Goal: Information Seeking & Learning: Understand process/instructions

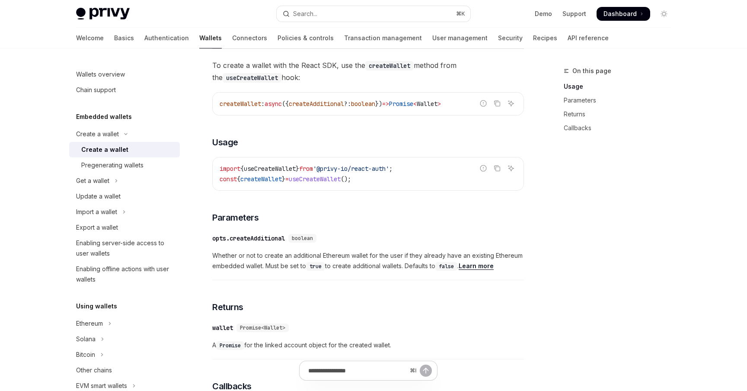
scroll to position [218, 0]
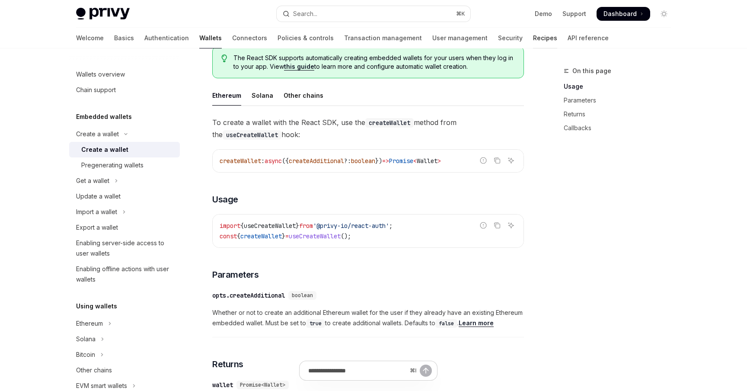
click at [533, 41] on link "Recipes" at bounding box center [545, 38] width 24 height 21
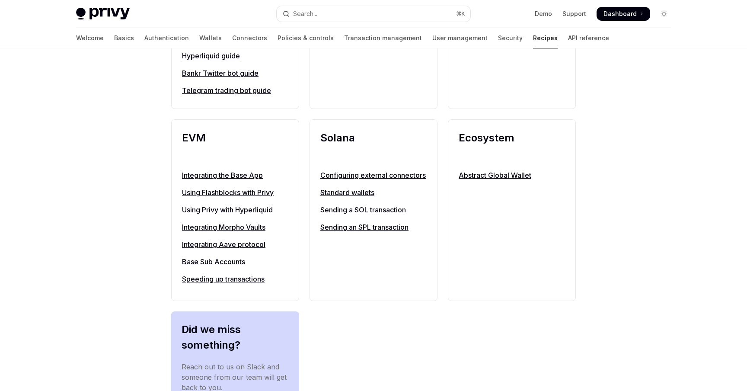
scroll to position [890, 0]
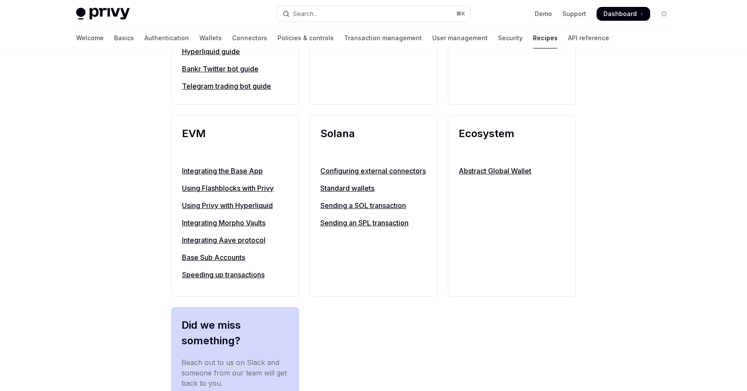
click at [342, 176] on link "Configuring external connectors" at bounding box center [373, 171] width 106 height 10
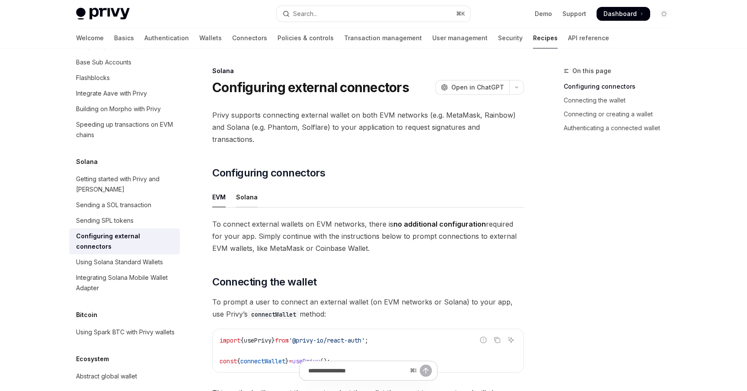
click at [247, 187] on div "Solana" at bounding box center [247, 197] width 22 height 20
type textarea "*"
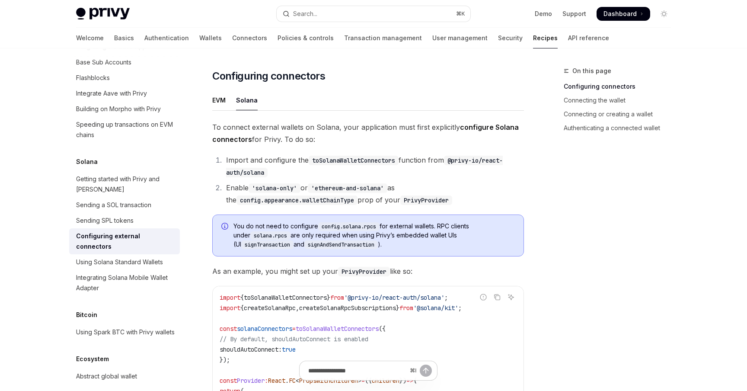
scroll to position [237, 0]
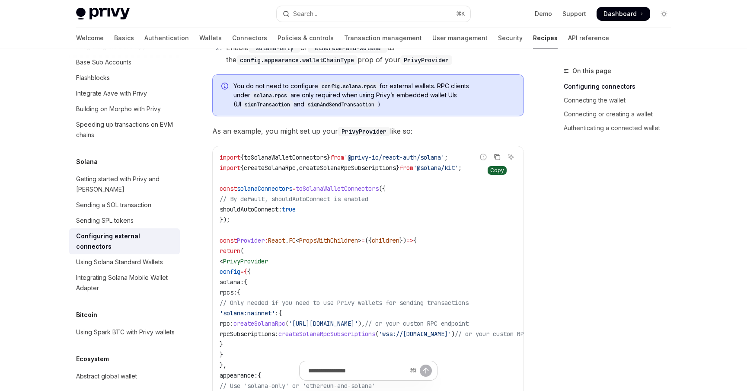
click at [498, 153] on icon "Copy the contents from the code block" at bounding box center [497, 156] width 7 height 7
